Goal: Task Accomplishment & Management: Complete application form

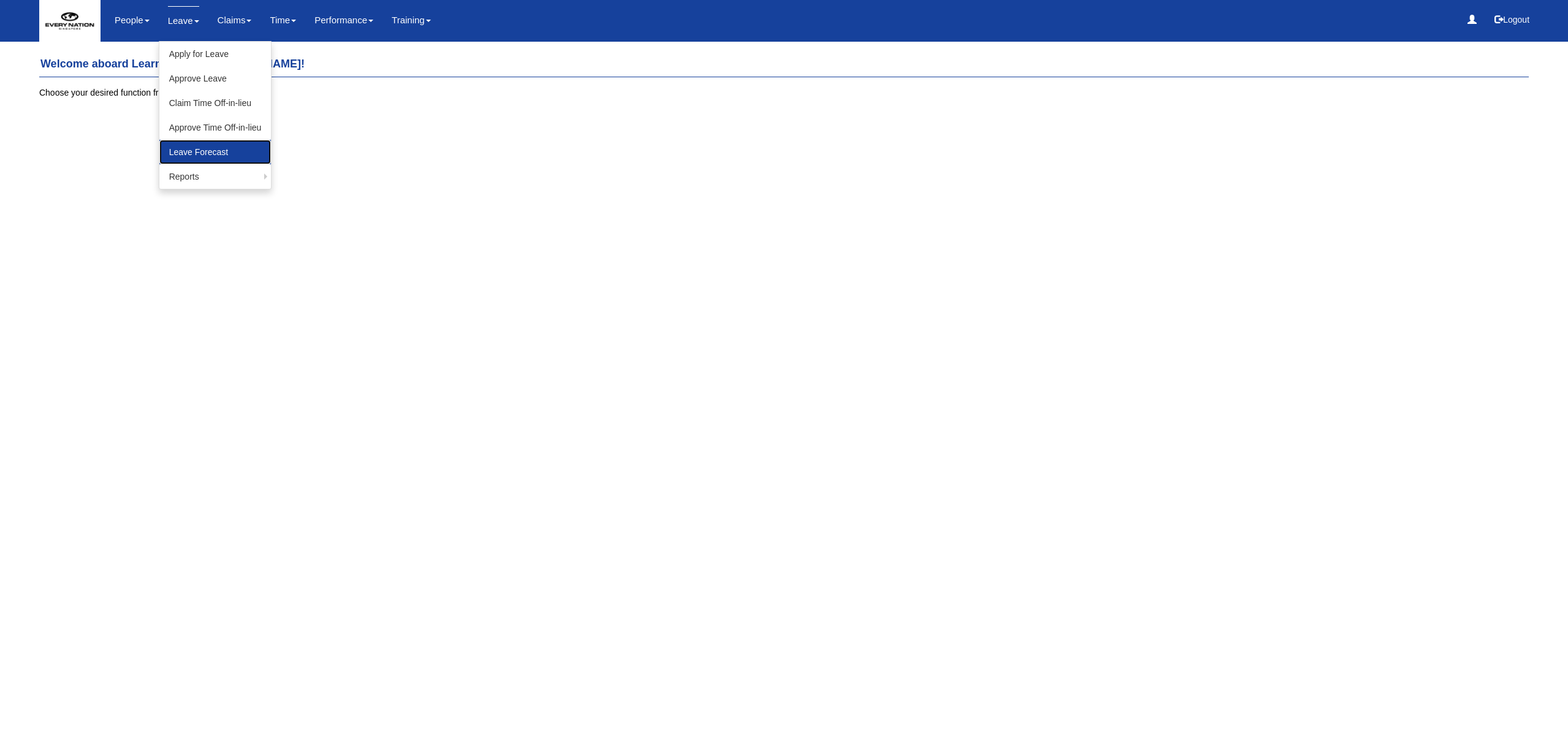
click at [199, 154] on link "Leave Forecast" at bounding box center [215, 151] width 112 height 24
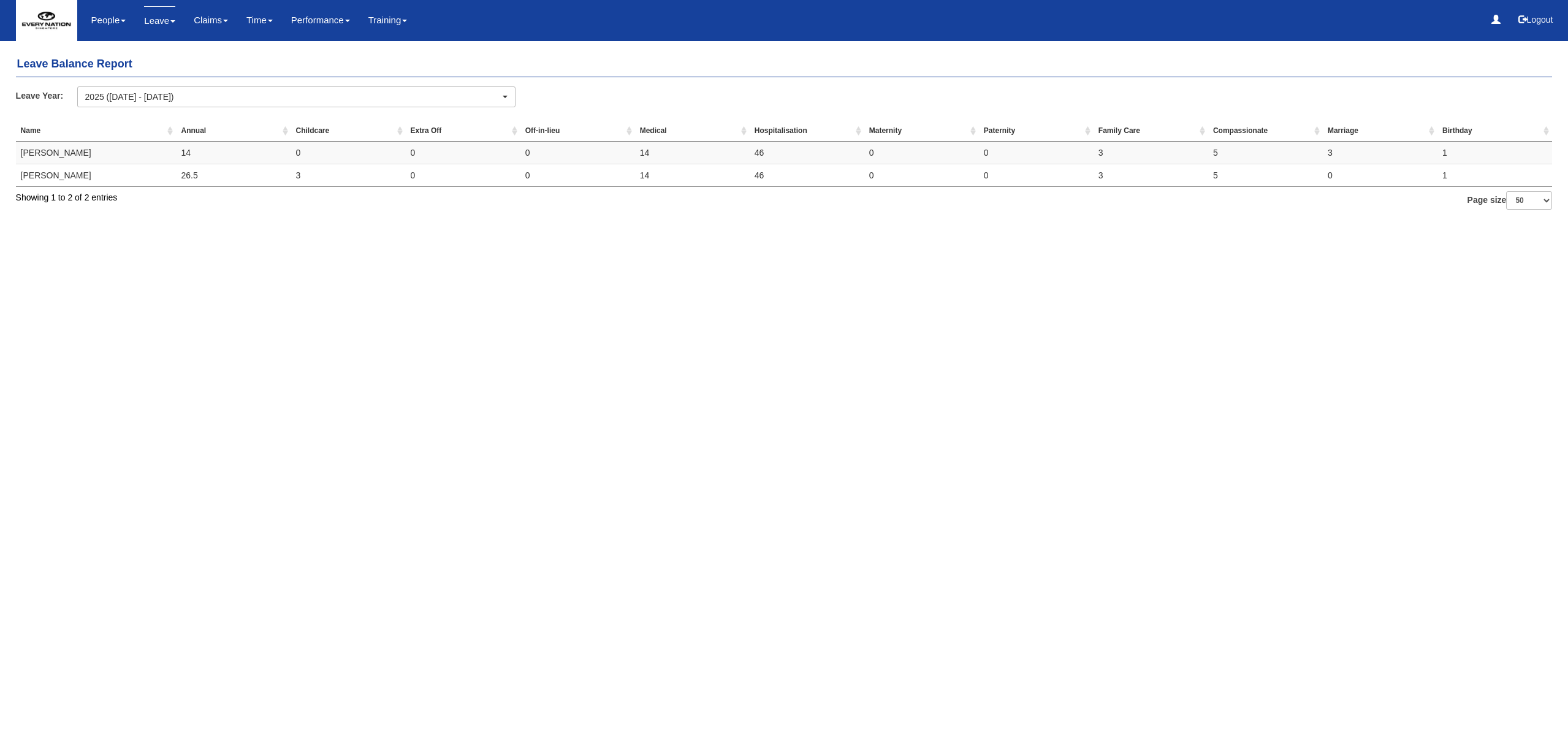
select select "50"
click at [188, 51] on link "Apply for Leave" at bounding box center [191, 54] width 112 height 24
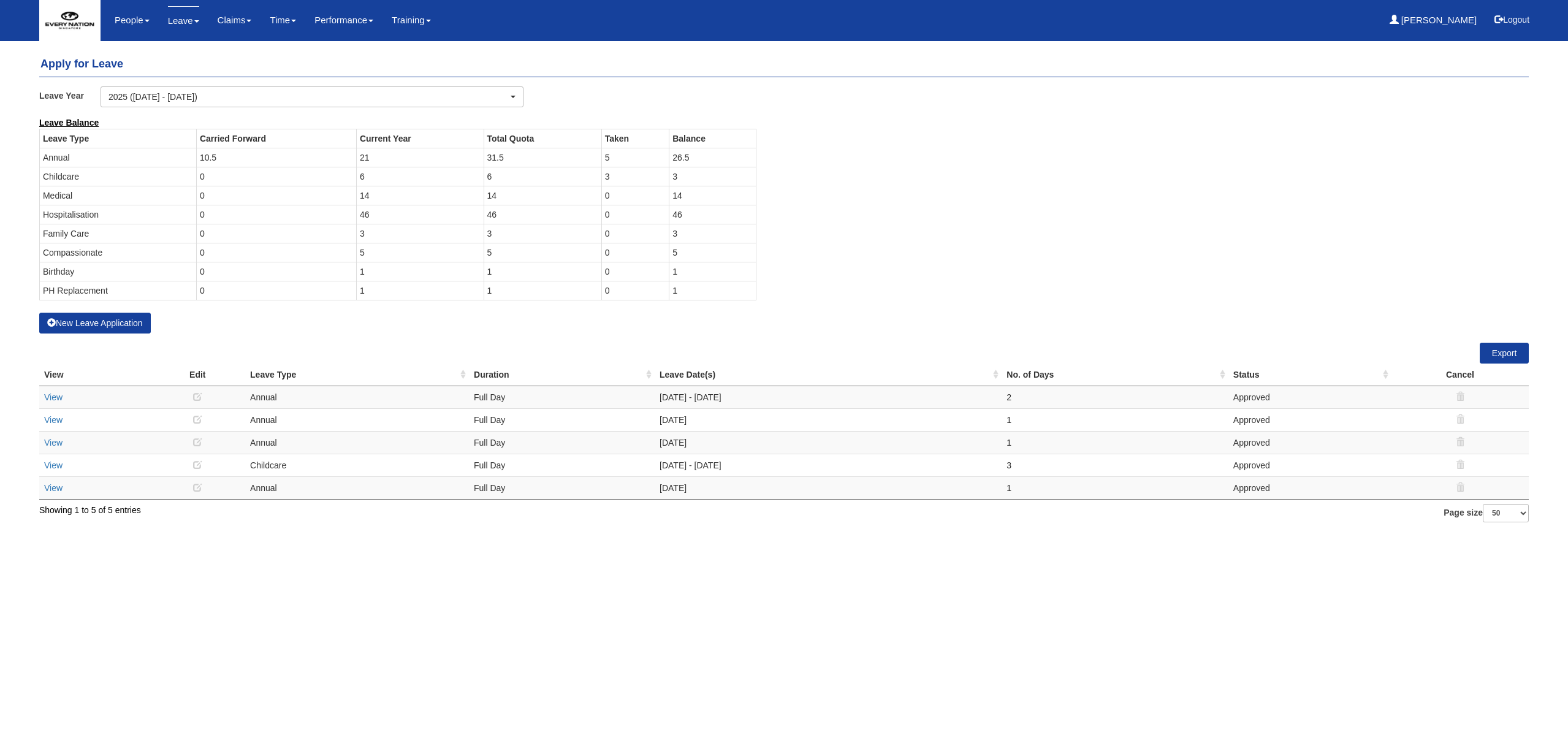
select select "50"
